Goal: Task Accomplishment & Management: Complete application form

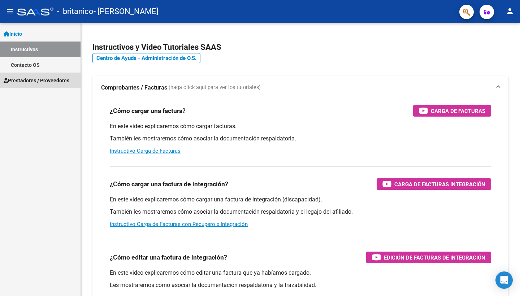
click at [36, 79] on span "Prestadores / Proveedores" at bounding box center [37, 80] width 66 height 8
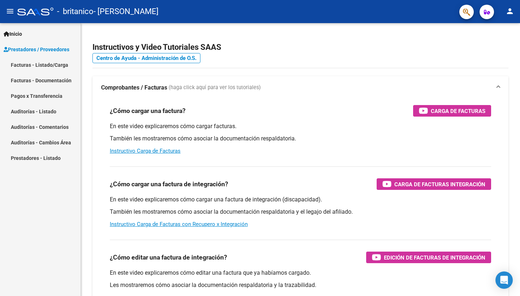
click at [29, 67] on link "Facturas - Listado/Carga" at bounding box center [40, 65] width 80 height 16
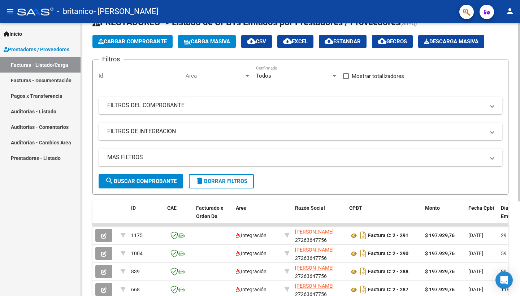
scroll to position [29, 0]
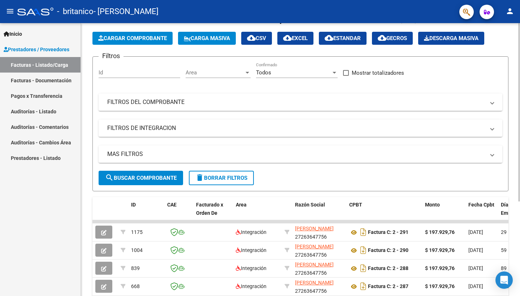
click at [144, 179] on span "search Buscar Comprobante" at bounding box center [140, 178] width 71 height 6
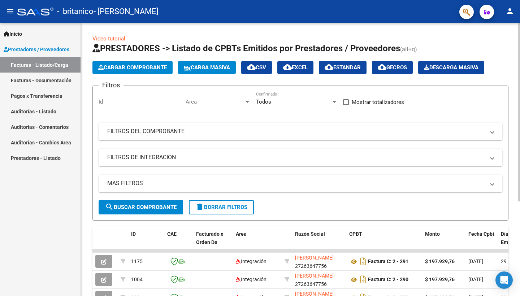
scroll to position [0, 0]
click at [139, 68] on span "Cargar Comprobante" at bounding box center [132, 67] width 69 height 6
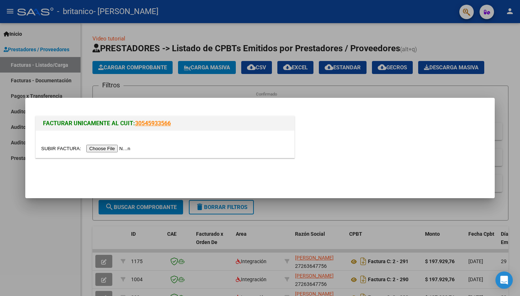
click at [104, 148] on input "file" at bounding box center [86, 149] width 91 height 8
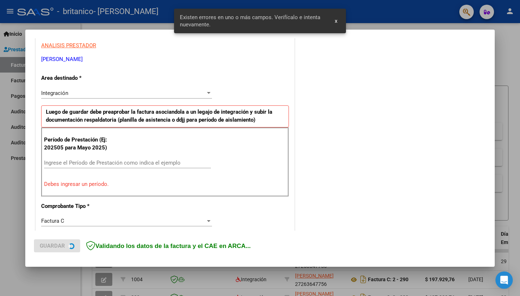
scroll to position [140, 0]
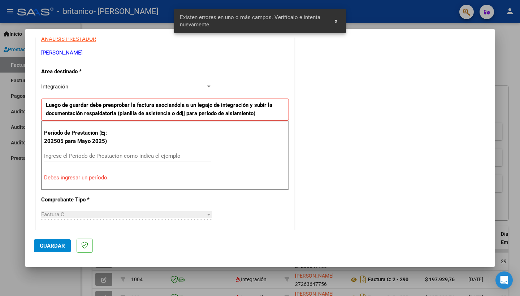
click at [85, 177] on p "Debes ingresar un período." at bounding box center [165, 178] width 242 height 8
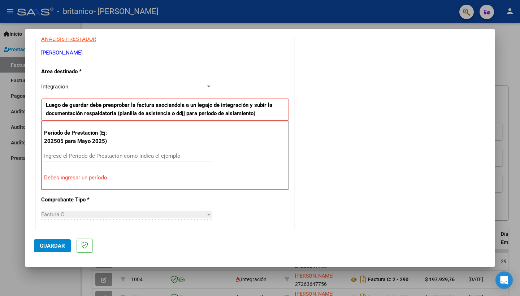
click at [71, 156] on input "Ingrese el Período de Prestación como indica el ejemplo" at bounding box center [127, 156] width 167 height 6
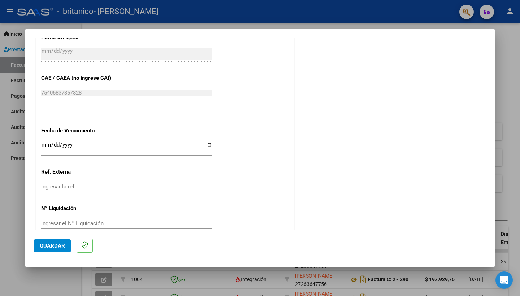
scroll to position [430, 0]
type input "202509"
click at [48, 253] on mat-dialog-actions "Guardar" at bounding box center [260, 244] width 452 height 29
click at [49, 245] on span "Guardar" at bounding box center [52, 245] width 25 height 6
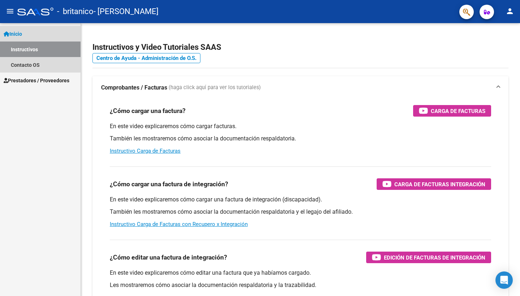
click at [31, 35] on link "Inicio" at bounding box center [40, 34] width 80 height 16
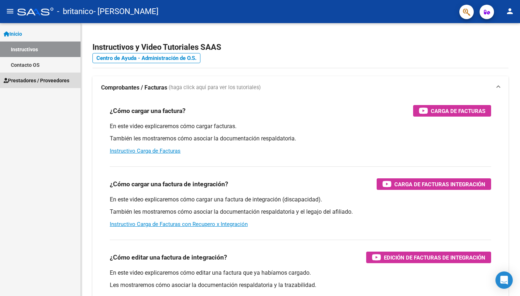
click at [34, 80] on span "Prestadores / Proveedores" at bounding box center [37, 80] width 66 height 8
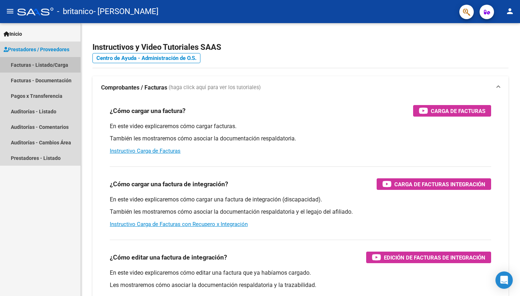
click at [31, 66] on link "Facturas - Listado/Carga" at bounding box center [40, 65] width 80 height 16
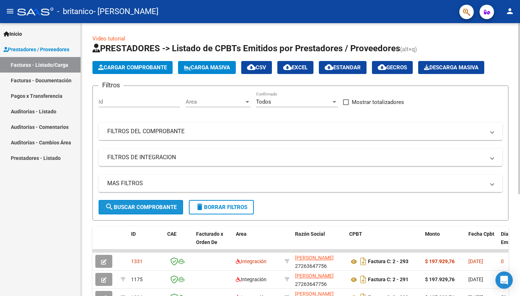
click at [139, 208] on span "search Buscar Comprobante" at bounding box center [140, 207] width 71 height 6
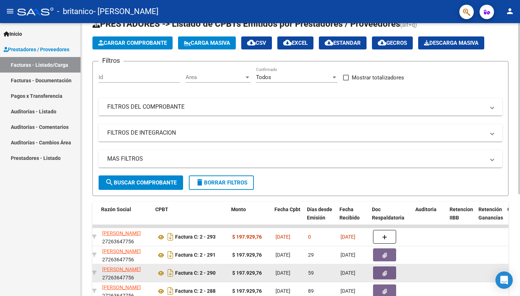
scroll to position [0, 199]
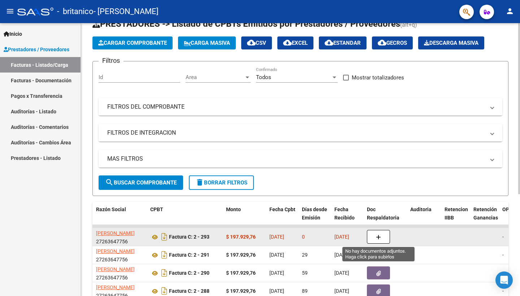
click at [378, 235] on icon "button" at bounding box center [378, 237] width 5 height 5
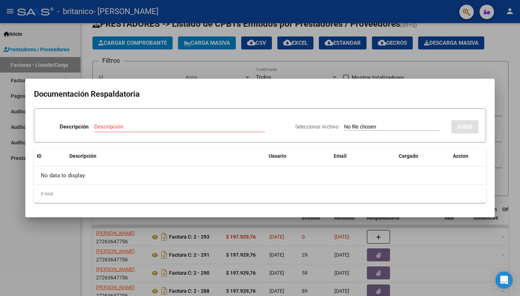
click at [344, 126] on input "Seleccionar Archivo" at bounding box center [392, 127] width 96 height 7
type input "C:\fakepath\PlanillaACAseptiembre2025.pdf"
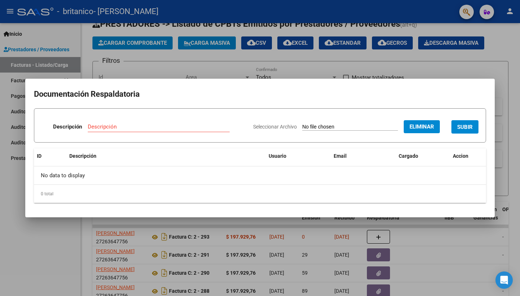
click at [95, 126] on input "Descripción" at bounding box center [159, 126] width 142 height 6
type input "Planilla de asistencia"
click at [459, 128] on span "SUBIR" at bounding box center [465, 127] width 16 height 6
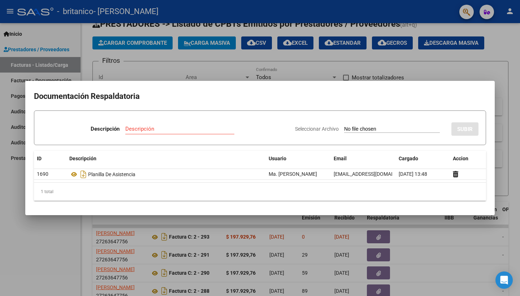
click at [222, 189] on div "1 total" at bounding box center [260, 192] width 452 height 18
click at [323, 107] on mat-dialog-content "Documentación Respaldatoria Descripción Descripción Seleccionar Archivo SUBIR I…" at bounding box center [259, 147] width 469 height 117
click at [91, 131] on p "Descripción" at bounding box center [105, 129] width 29 height 8
click at [35, 255] on div at bounding box center [260, 148] width 520 height 296
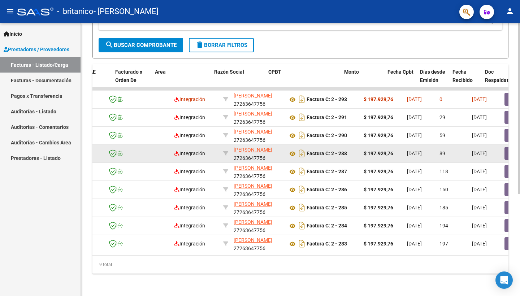
scroll to position [0, 0]
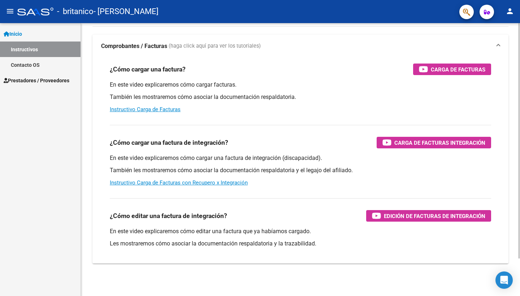
scroll to position [26, 0]
